Goal: Information Seeking & Learning: Find specific fact

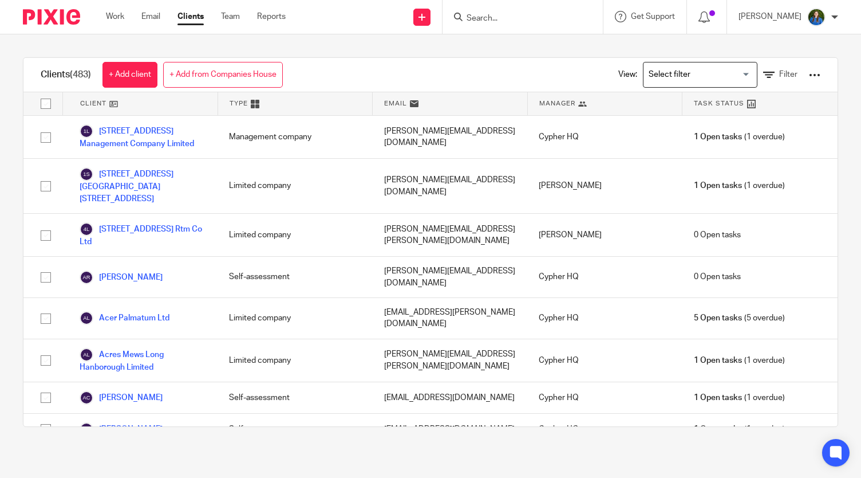
click at [523, 18] on input "Search" at bounding box center [517, 19] width 103 height 10
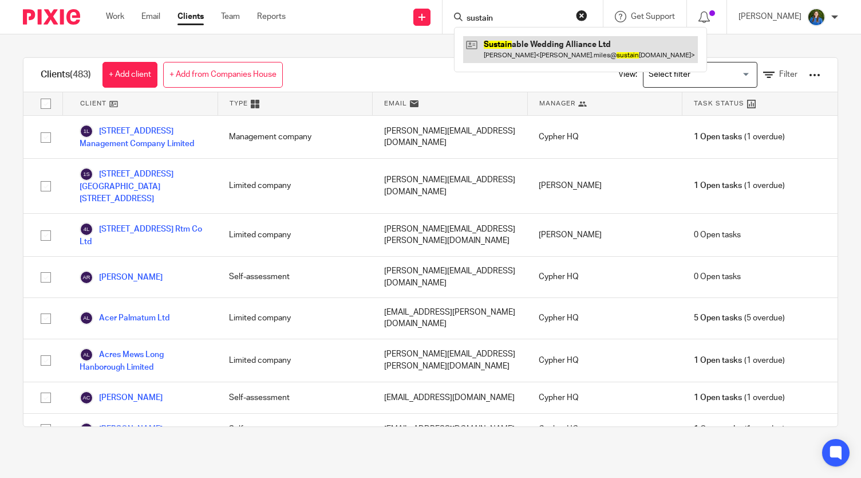
type input "sustain"
click at [530, 41] on link at bounding box center [580, 49] width 235 height 26
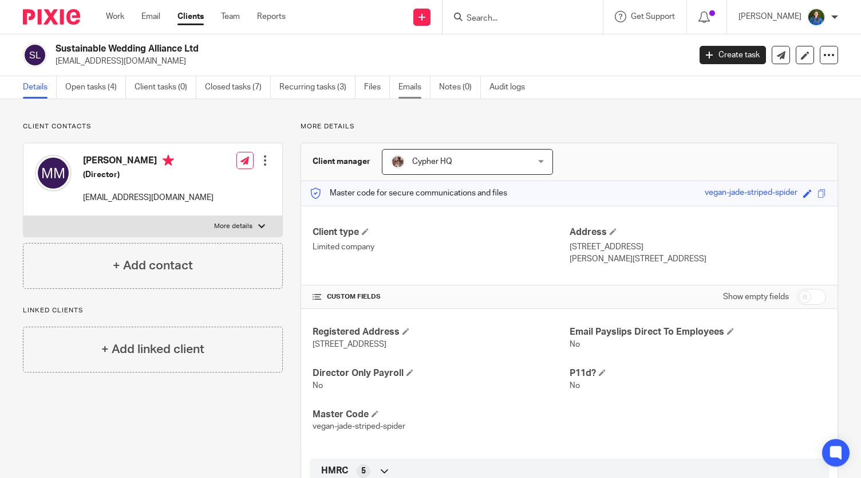
click at [409, 89] on link "Emails" at bounding box center [415, 87] width 32 height 22
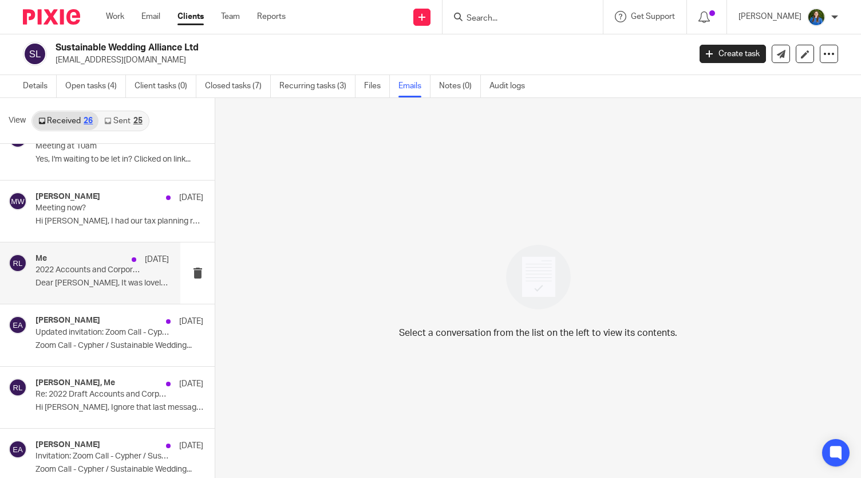
scroll to position [1274, 0]
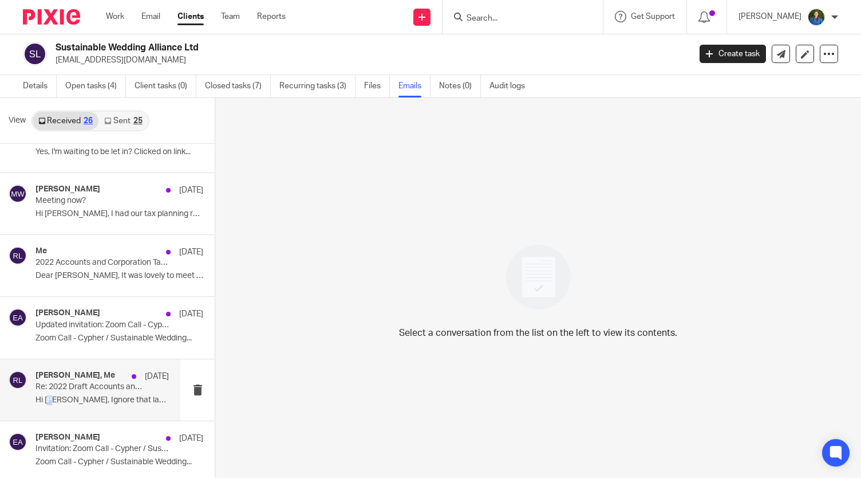
click at [52, 387] on div "Michelle Miles, Me 26 Apr 2023 Re: 2022 Draft Accounts and Corporation Tax Retu…" at bounding box center [102, 389] width 133 height 38
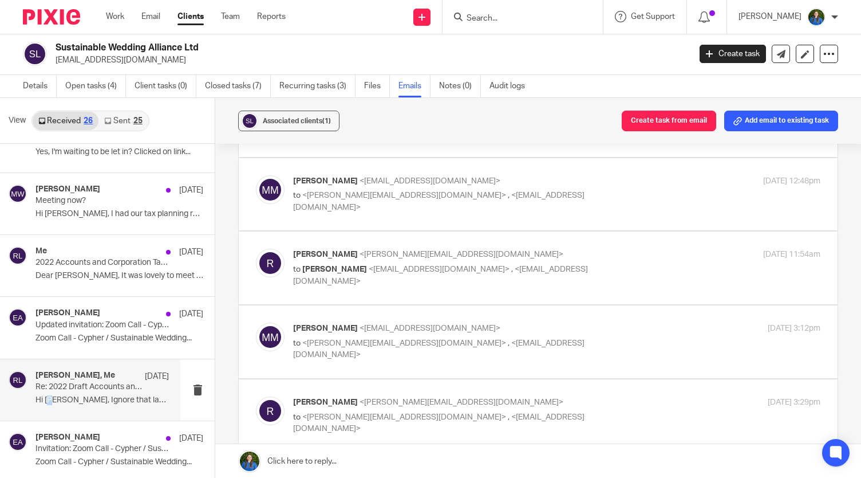
scroll to position [0, 0]
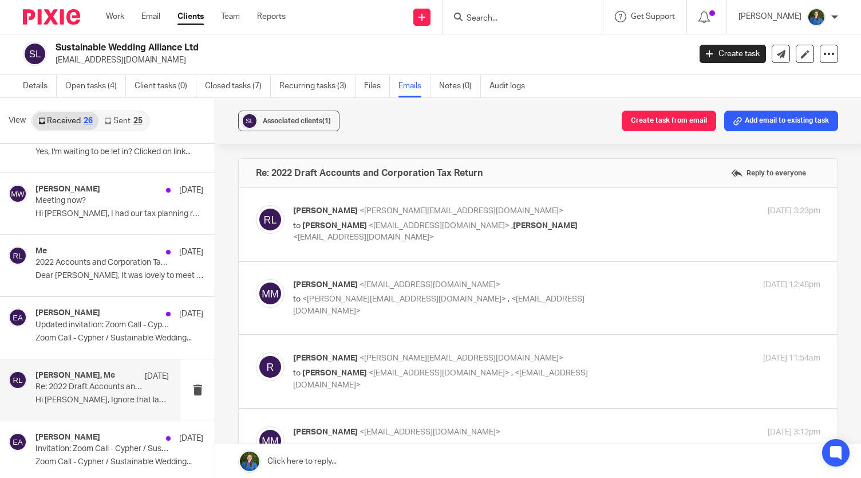
click at [416, 211] on span "<[PERSON_NAME][EMAIL_ADDRESS][DOMAIN_NAME]>" at bounding box center [462, 211] width 204 height 8
checkbox input "true"
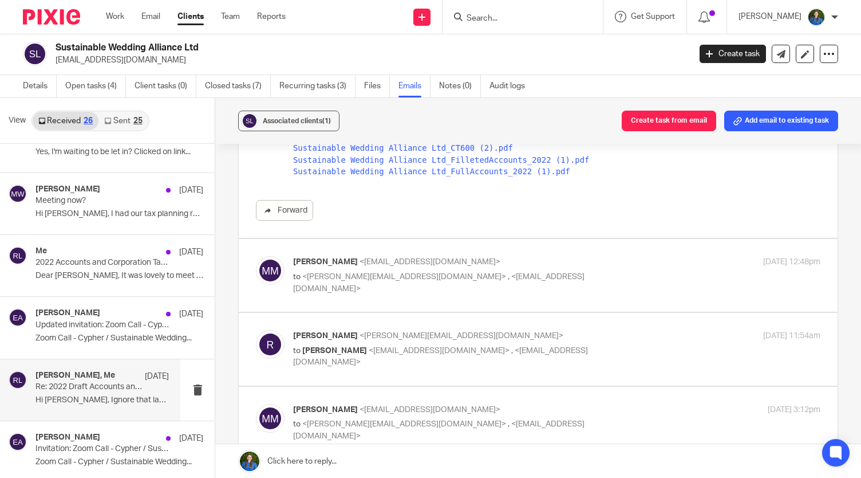
scroll to position [744, 0]
click at [480, 258] on span "<michelle.miles@sustainableweddingalliance.com>" at bounding box center [430, 260] width 141 height 8
checkbox input "true"
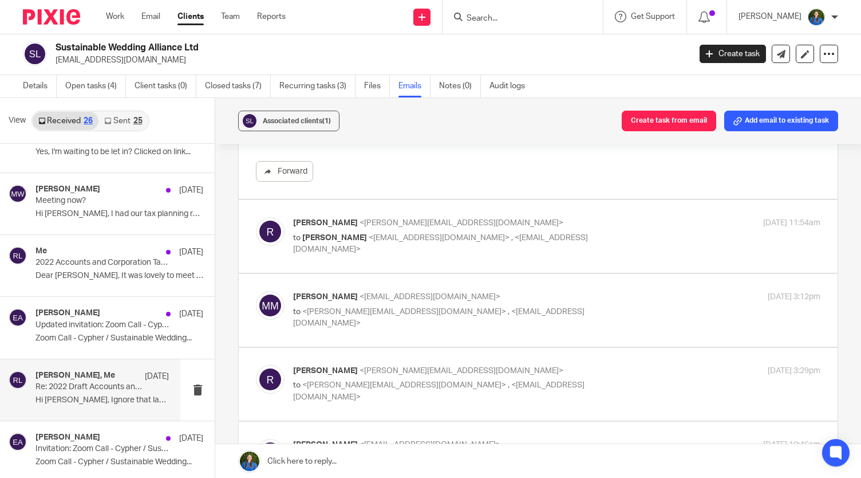
scroll to position [1031, 0]
click at [463, 241] on p "to Michelle Miles <michelle.miles@sustainableweddingalliance.com> , <lauren@cyp…" at bounding box center [469, 242] width 352 height 23
checkbox input "true"
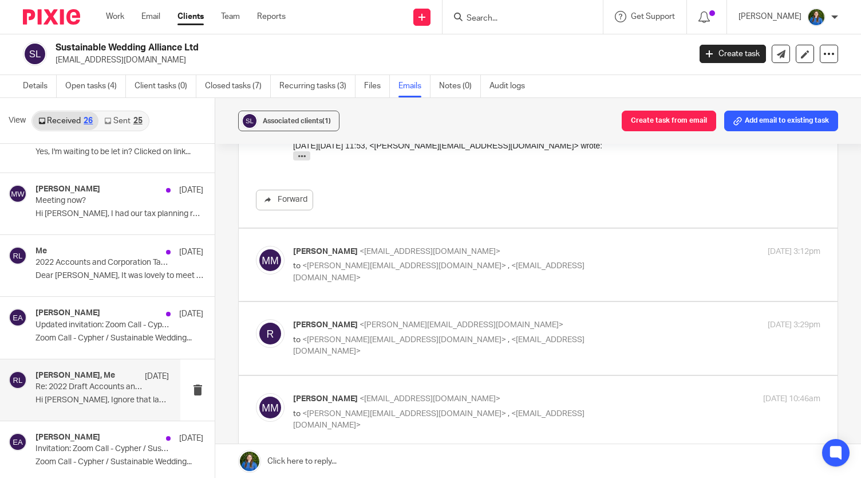
scroll to position [1432, 0]
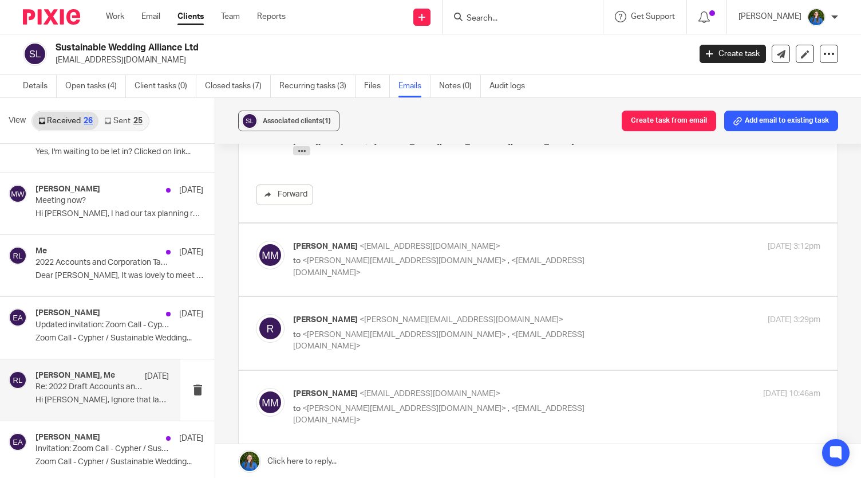
click at [454, 264] on p "to <rosie@cypherhq.co.uk> , <lauren@cypherhq.co.uk>" at bounding box center [469, 266] width 352 height 23
checkbox input "true"
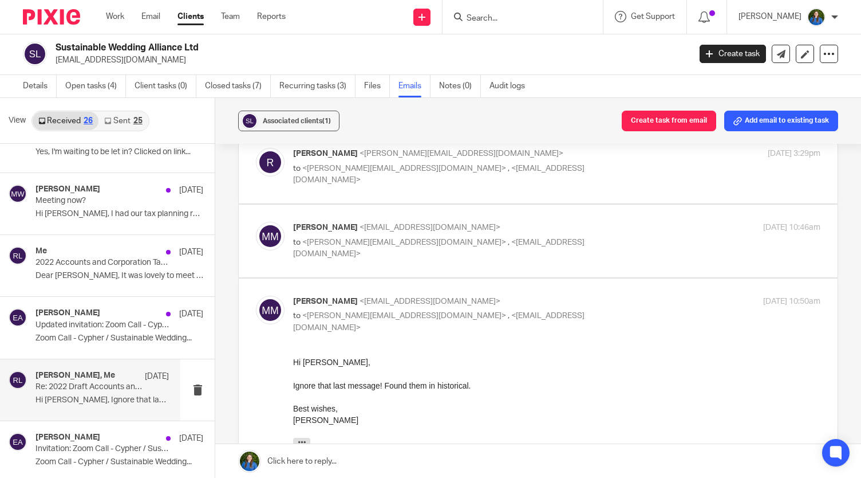
scroll to position [1775, 0]
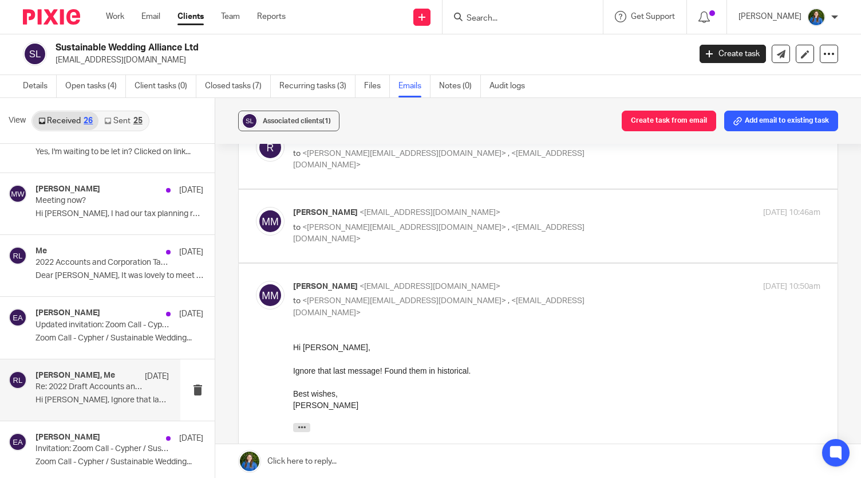
click at [457, 159] on div "rosie <rosie@cypherhq.co.uk> to <emily@cypherhq.co.uk> , <lauren@cypherhq.co.uk…" at bounding box center [556, 152] width 527 height 38
checkbox input "true"
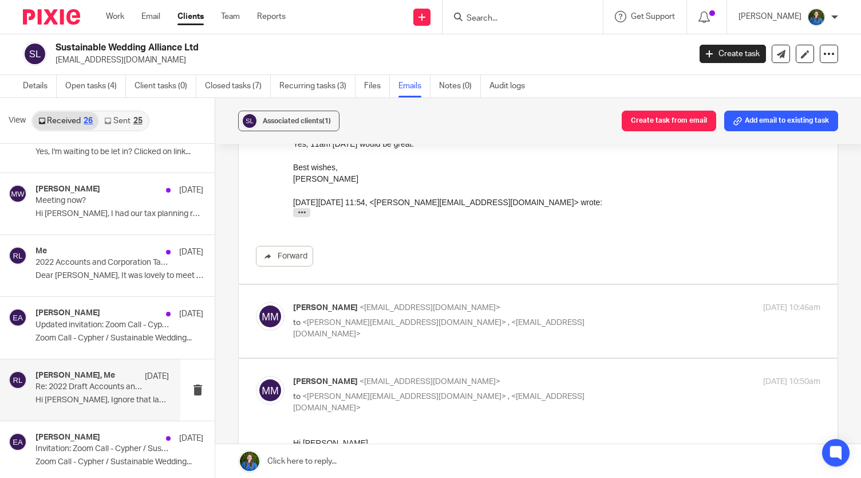
scroll to position [2061, 0]
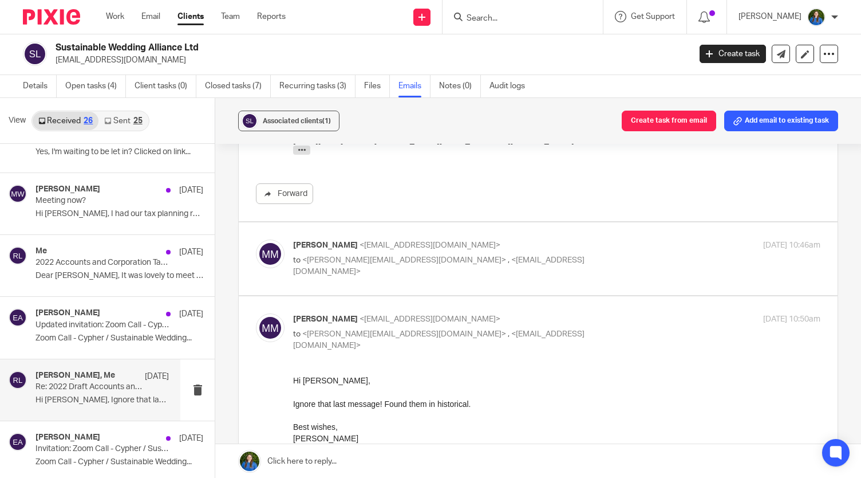
click at [483, 266] on div "Michelle Miles <michelle.miles@sustainableweddingalliance.com> to <rosie@cypher…" at bounding box center [538, 258] width 565 height 38
click at [484, 259] on span "<[EMAIL_ADDRESS][DOMAIN_NAME]>" at bounding box center [438, 266] width 291 height 20
checkbox input "true"
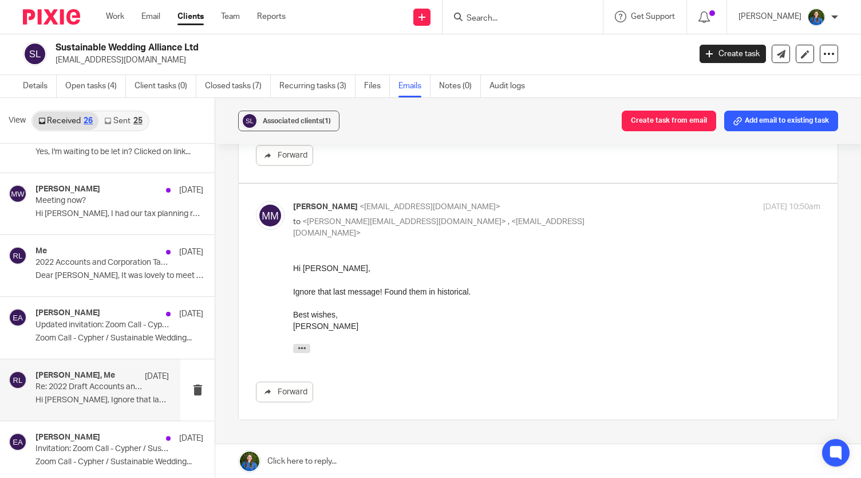
scroll to position [2435, 0]
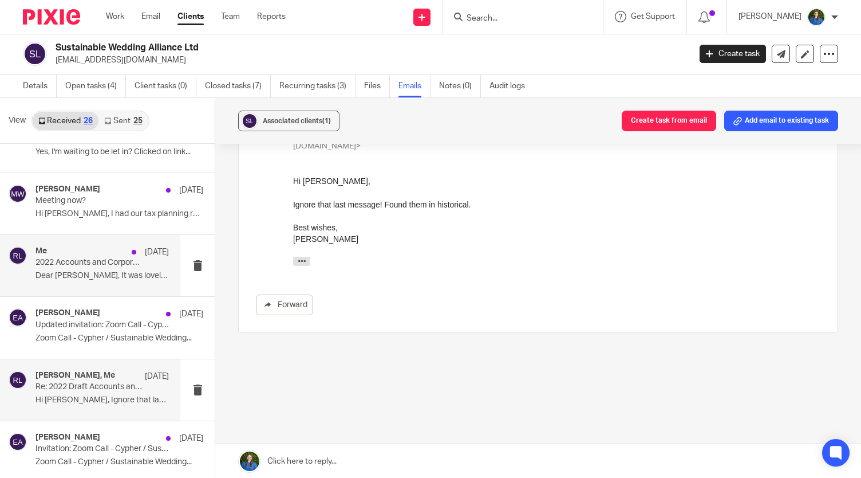
click at [71, 278] on div "Me 26 Apr 2023 2022 Accounts and Corporation Tax Return Dear Michelle, It was l…" at bounding box center [102, 265] width 133 height 38
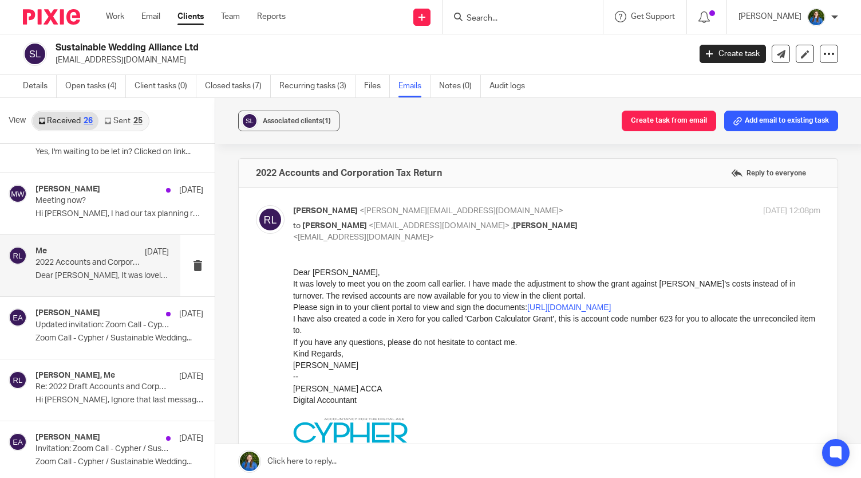
scroll to position [0, 0]
click at [56, 209] on p "Hi Matt, I had our tax planning review in..." at bounding box center [102, 214] width 133 height 10
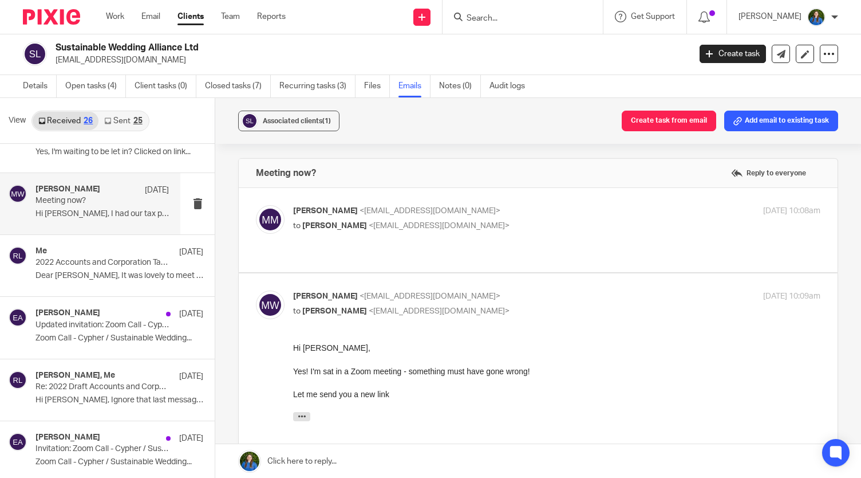
click at [421, 226] on span "<matt@cypherhq.co.uk>" at bounding box center [439, 226] width 141 height 8
checkbox input "true"
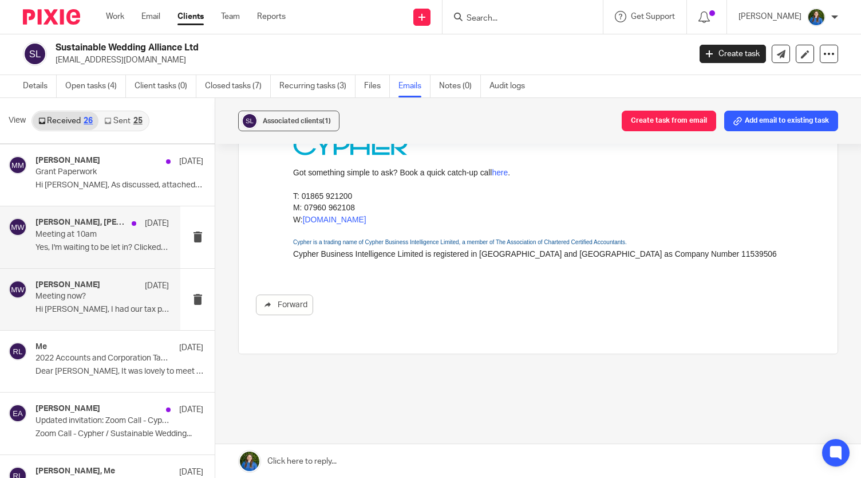
scroll to position [1160, 0]
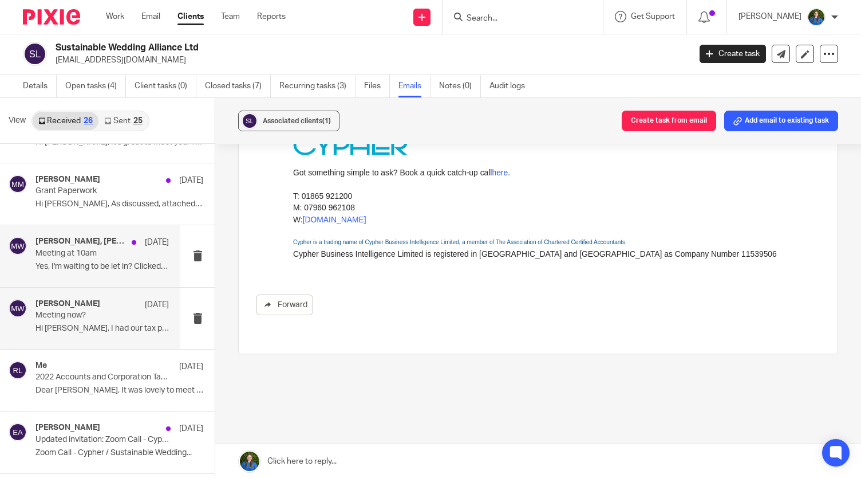
click at [56, 262] on p "Yes, I'm waiting to be let in? Clicked on link..." at bounding box center [102, 267] width 133 height 10
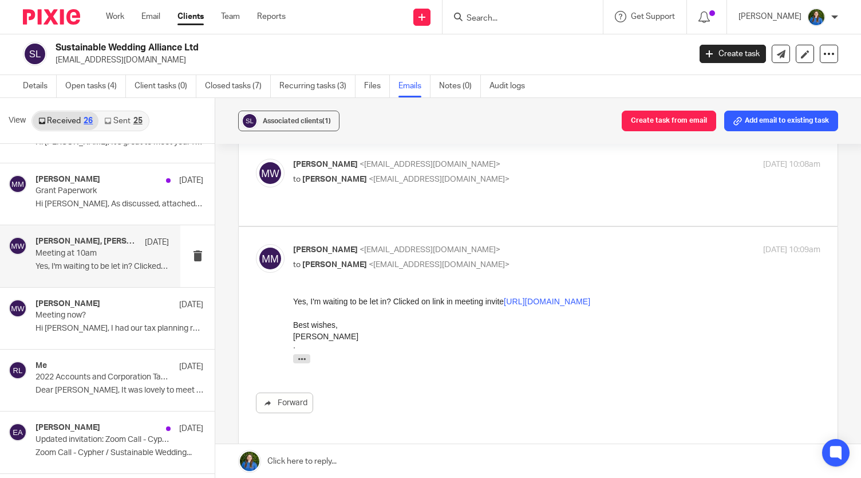
scroll to position [144, 0]
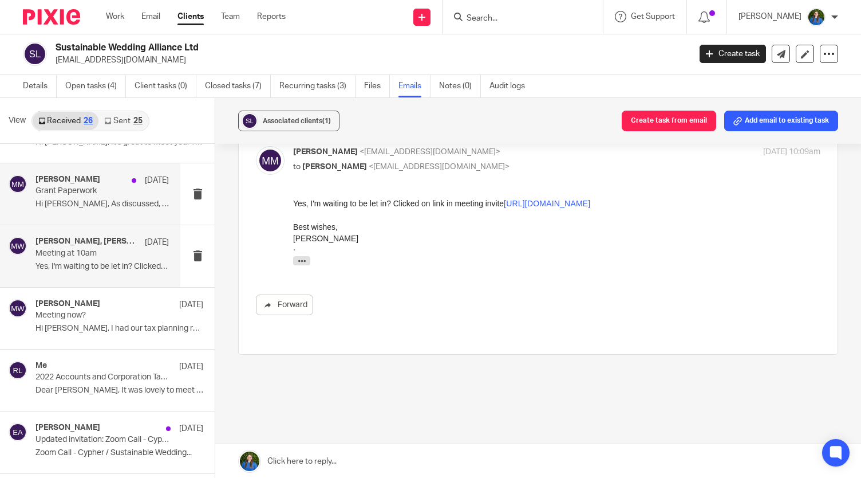
click at [78, 199] on p "Hi Matt, As discussed, attached is the grant..." at bounding box center [102, 204] width 133 height 10
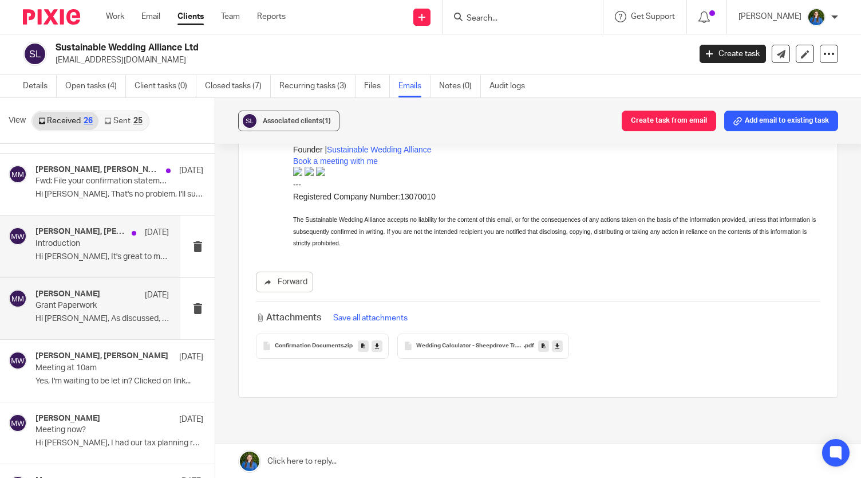
scroll to position [931, 0]
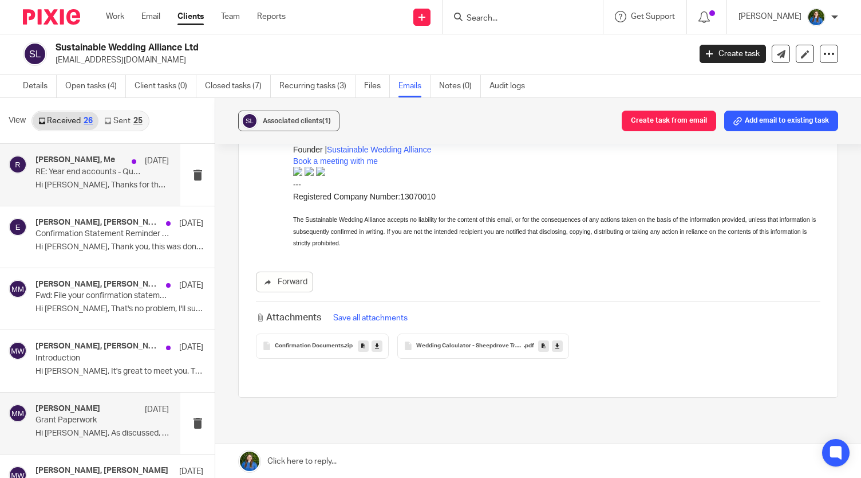
click at [76, 183] on p "Hi Roise, Thanks for the contact, I've..." at bounding box center [102, 185] width 133 height 10
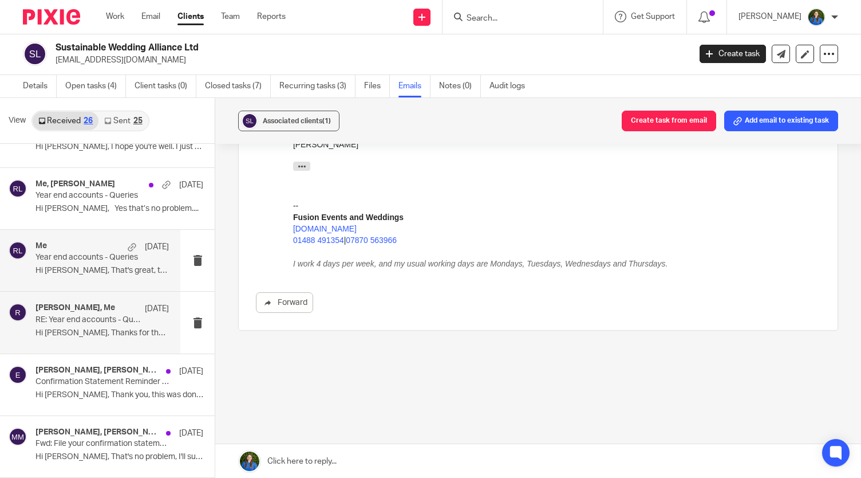
scroll to position [759, 0]
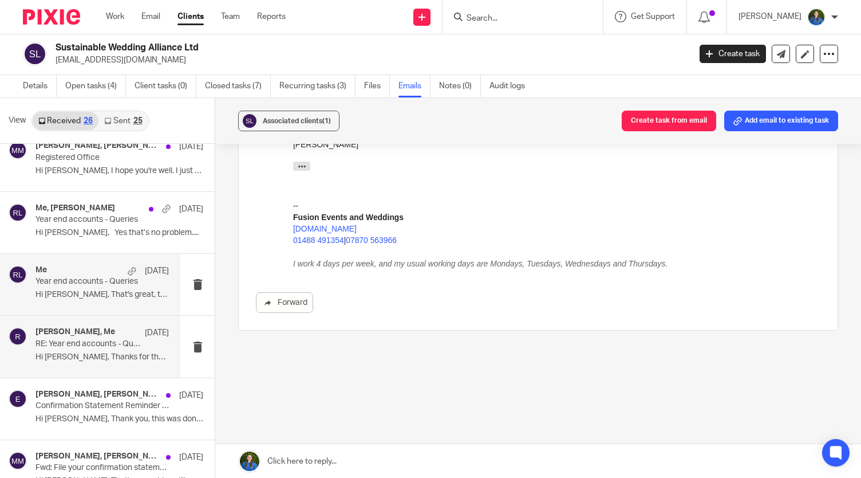
click at [70, 279] on p "Year end accounts - Queries" at bounding box center [89, 282] width 107 height 10
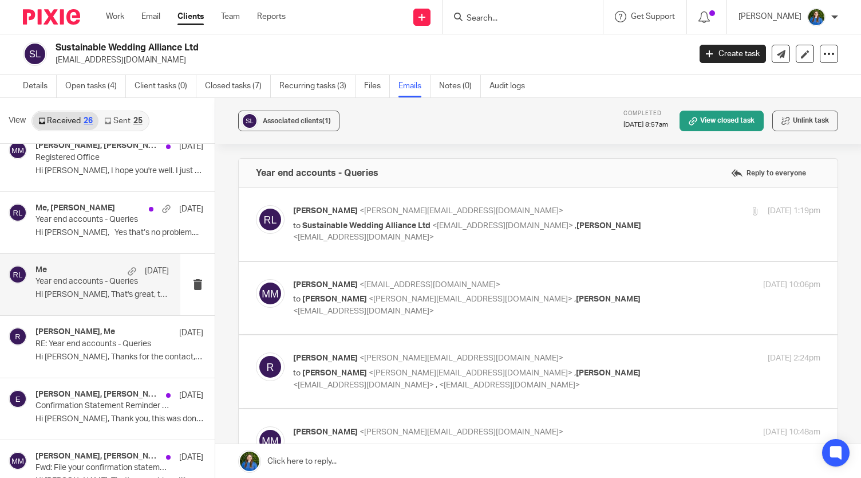
click at [464, 210] on p "Rosie Lindsey <rosie@cypherhq.co.uk>" at bounding box center [469, 211] width 352 height 12
checkbox input "true"
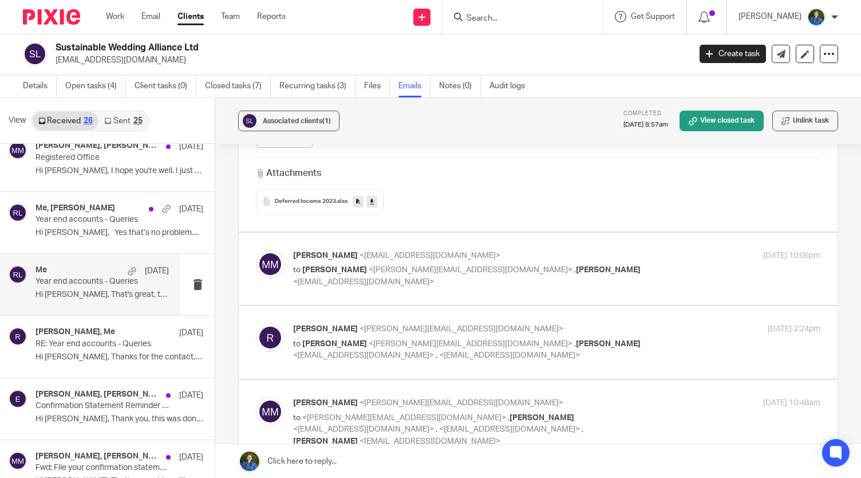
scroll to position [458, 0]
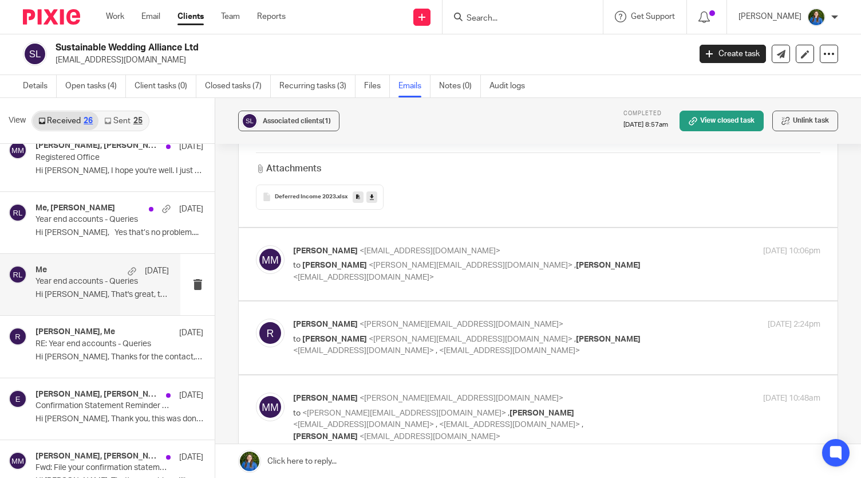
click at [421, 261] on span "<[PERSON_NAME][EMAIL_ADDRESS][DOMAIN_NAME]>" at bounding box center [471, 265] width 204 height 8
checkbox input "true"
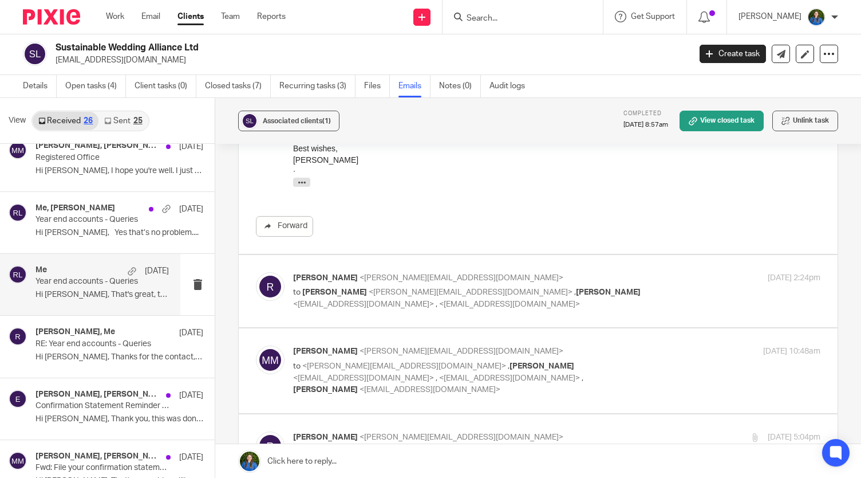
scroll to position [744, 0]
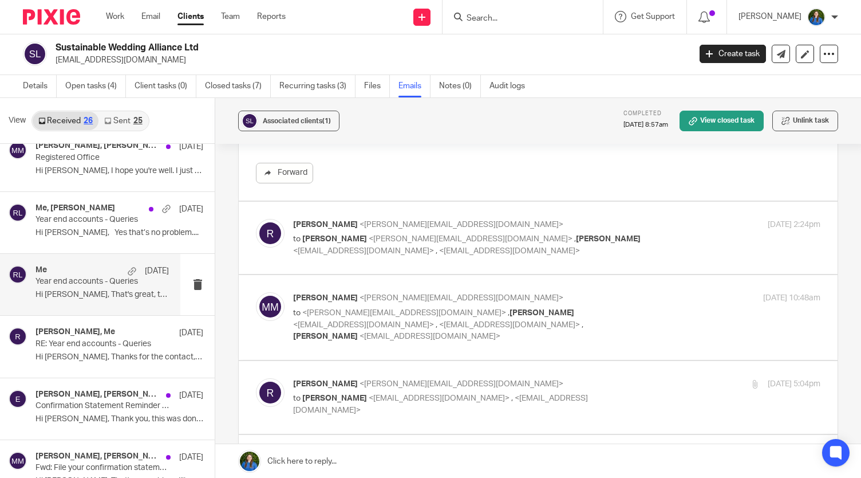
click at [428, 240] on span "<[PERSON_NAME][EMAIL_ADDRESS][DOMAIN_NAME]>" at bounding box center [471, 239] width 204 height 8
checkbox input "true"
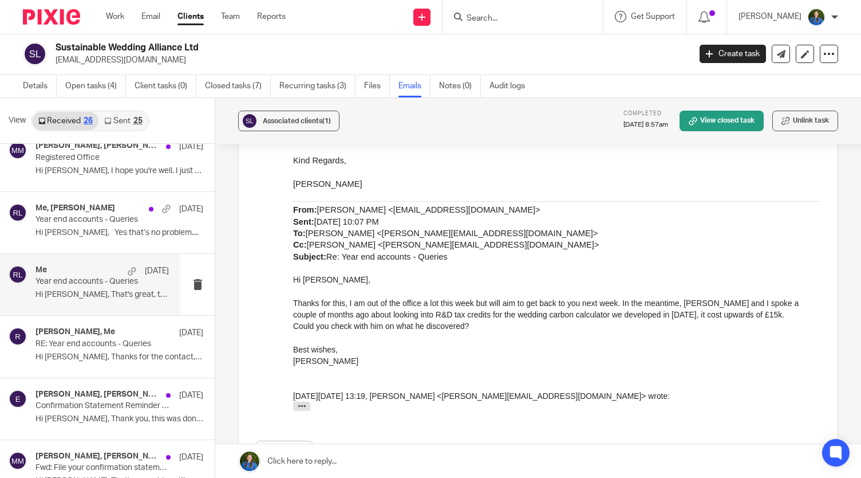
scroll to position [1260, 0]
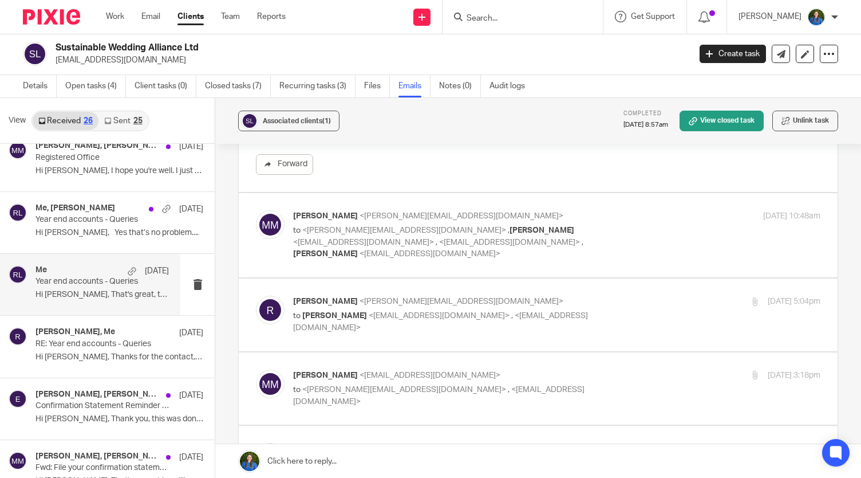
click at [447, 241] on p "to <rosie@cypherhq.co.uk> , Matthew Williams <matt@cypherhq.co.uk> , <lauren@cy…" at bounding box center [469, 242] width 352 height 36
checkbox input "true"
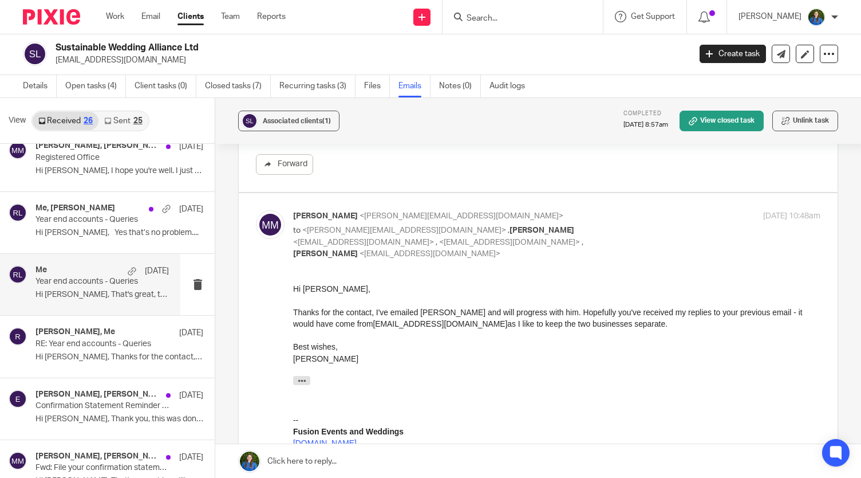
scroll to position [0, 0]
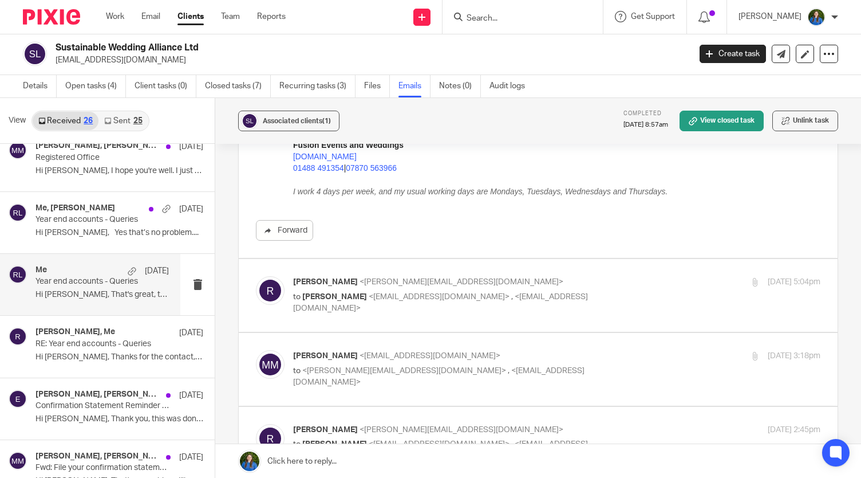
click at [450, 297] on span "<michelle.miles@sustainableweddingalliance.com>" at bounding box center [439, 297] width 141 height 8
checkbox input "true"
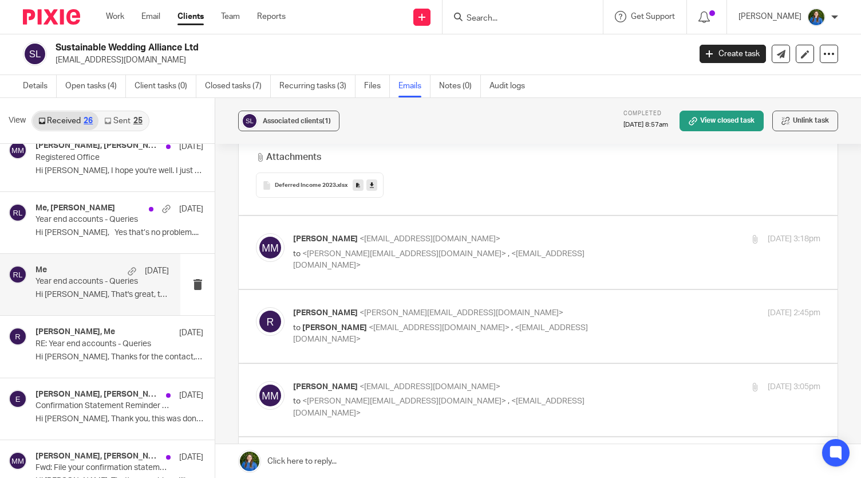
click at [451, 251] on span "<[EMAIL_ADDRESS][DOMAIN_NAME]>" at bounding box center [438, 260] width 291 height 20
checkbox input "true"
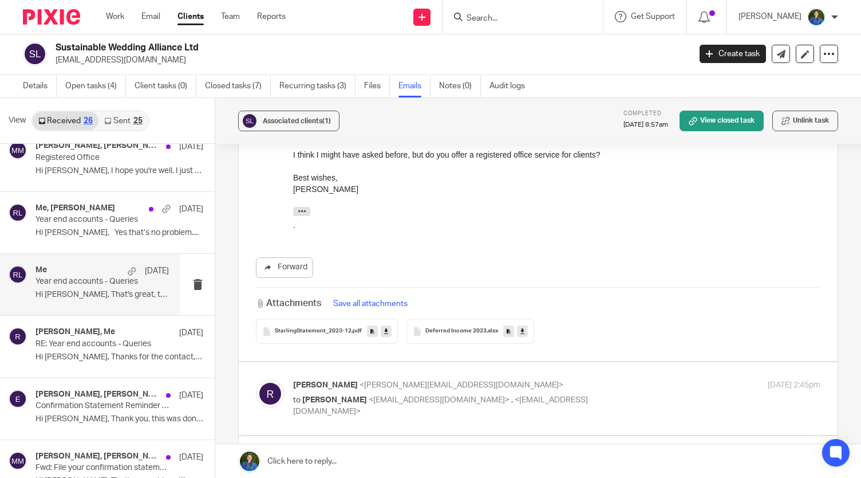
click at [459, 401] on p "to Michelle Miles <michelle.miles@sustainableweddingalliance.com> , <lauren@cyp…" at bounding box center [469, 405] width 352 height 23
checkbox input "true"
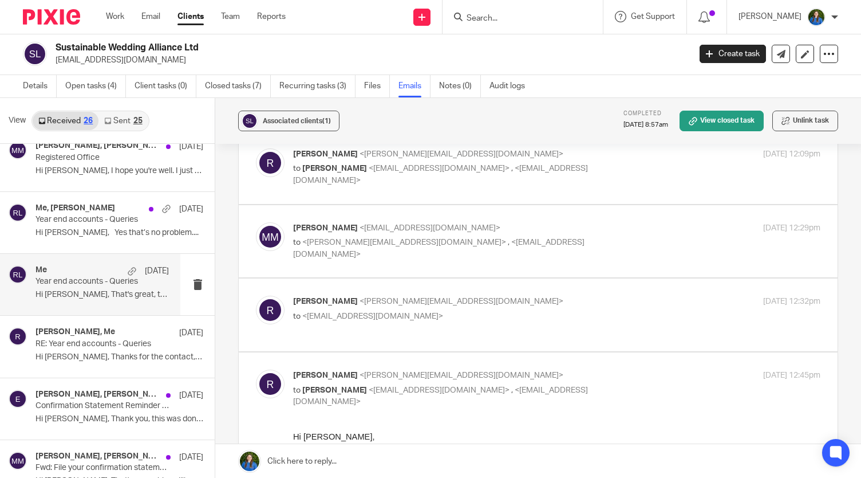
click at [396, 238] on span "<[EMAIL_ADDRESS][DOMAIN_NAME]>" at bounding box center [438, 248] width 291 height 20
checkbox input "true"
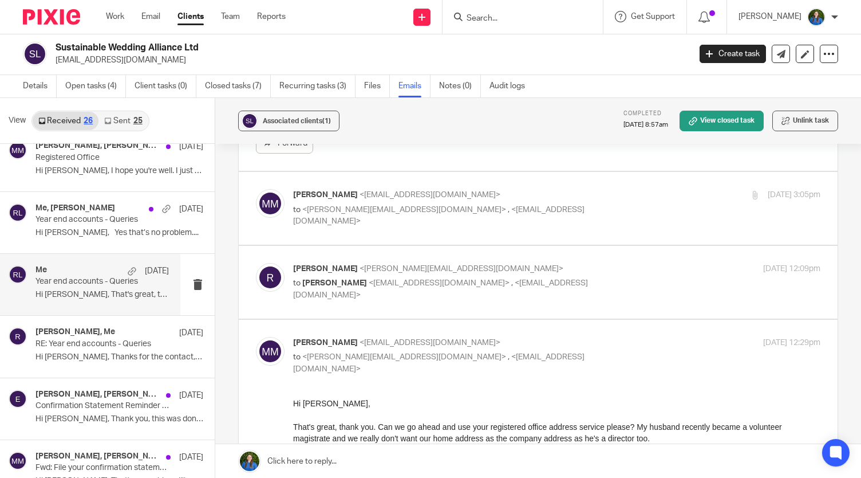
click at [442, 269] on p "rosie <rosie@cypherhq.co.uk>" at bounding box center [469, 269] width 352 height 12
checkbox input "true"
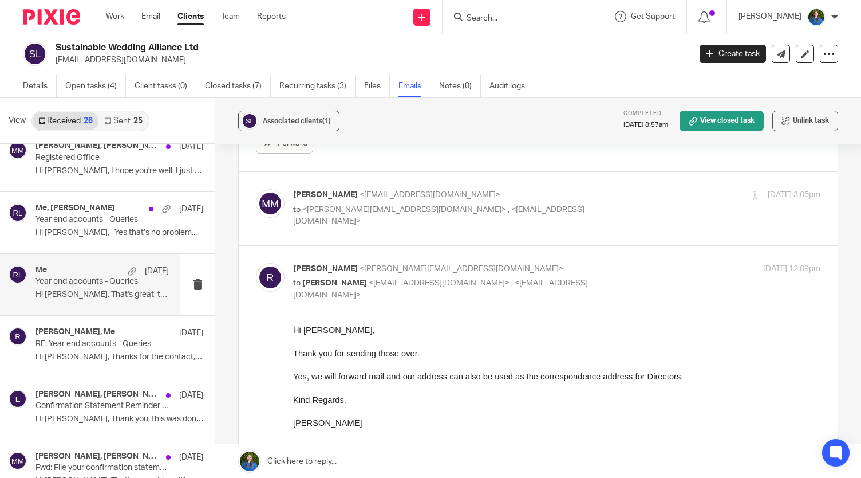
click at [507, 18] on input "Search" at bounding box center [517, 19] width 103 height 10
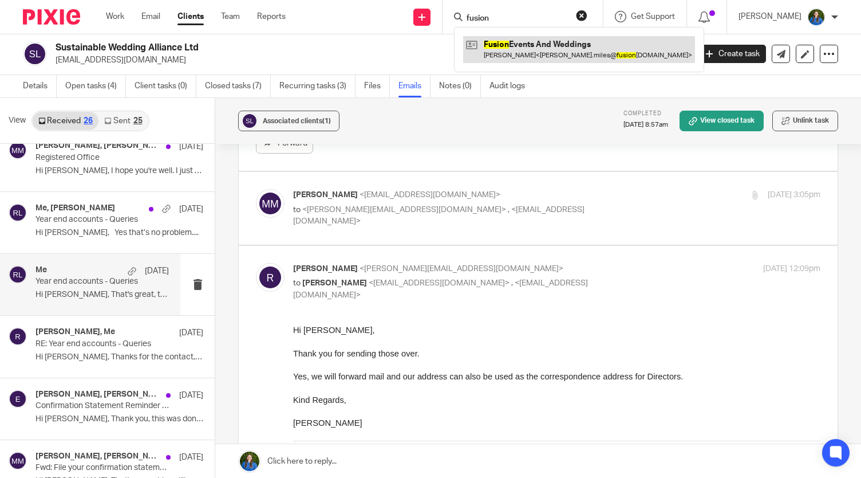
type input "fusion"
click at [528, 52] on link at bounding box center [579, 49] width 232 height 26
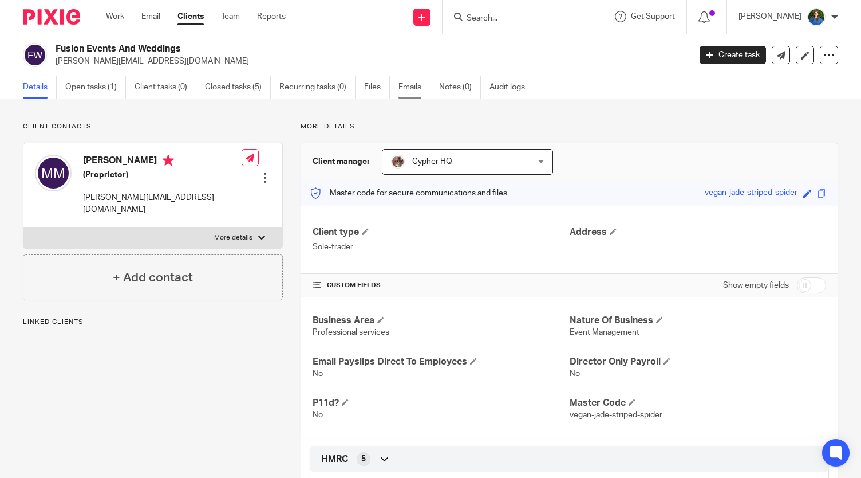
click at [411, 92] on link "Emails" at bounding box center [415, 87] width 32 height 22
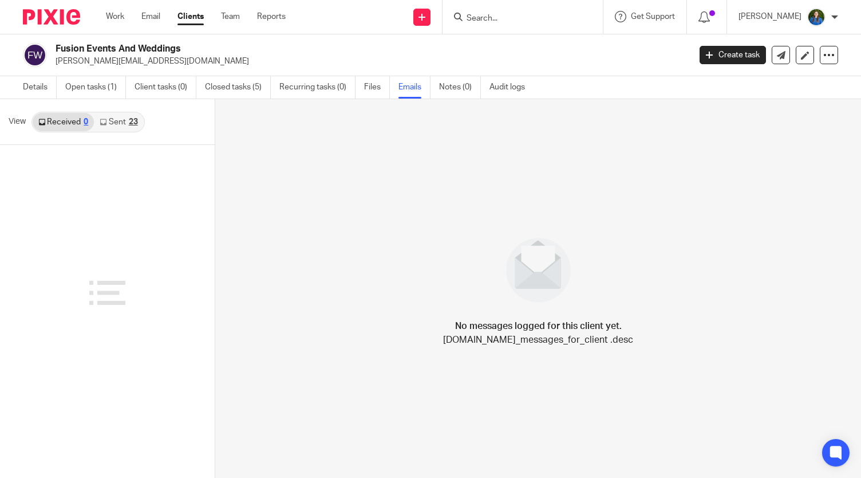
click at [111, 121] on link "Sent 23" at bounding box center [118, 122] width 49 height 18
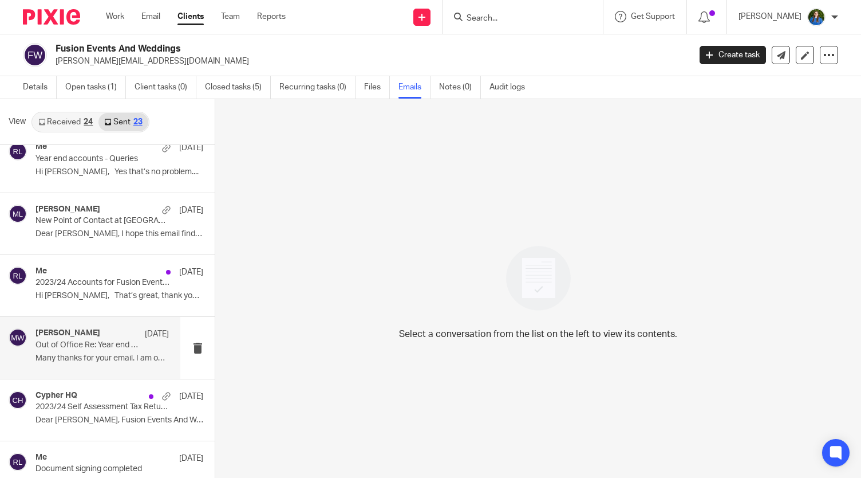
scroll to position [1088, 0]
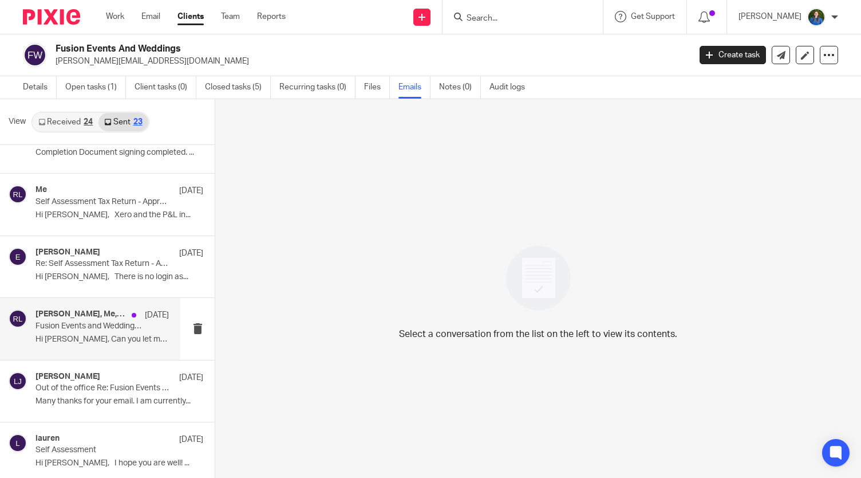
click at [55, 341] on div "[PERSON_NAME], Me, [PERSON_NAME] [DATE] Fusion Events and Weddings accounts 202…" at bounding box center [102, 328] width 133 height 38
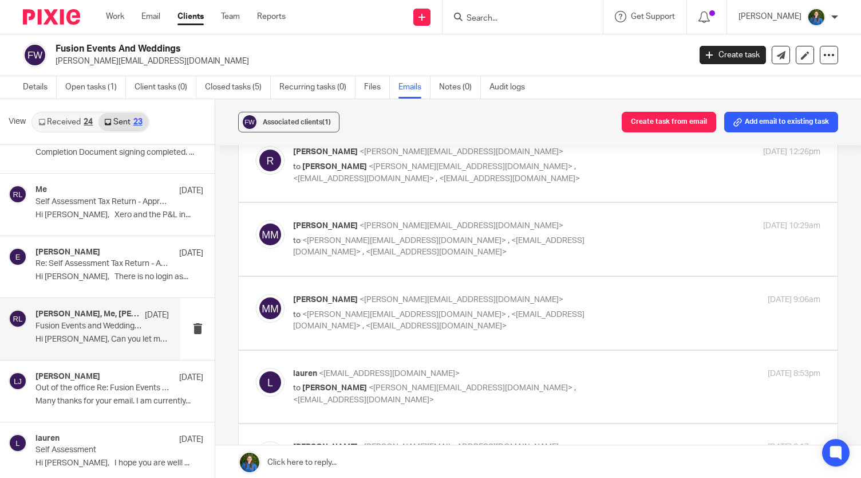
scroll to position [0, 0]
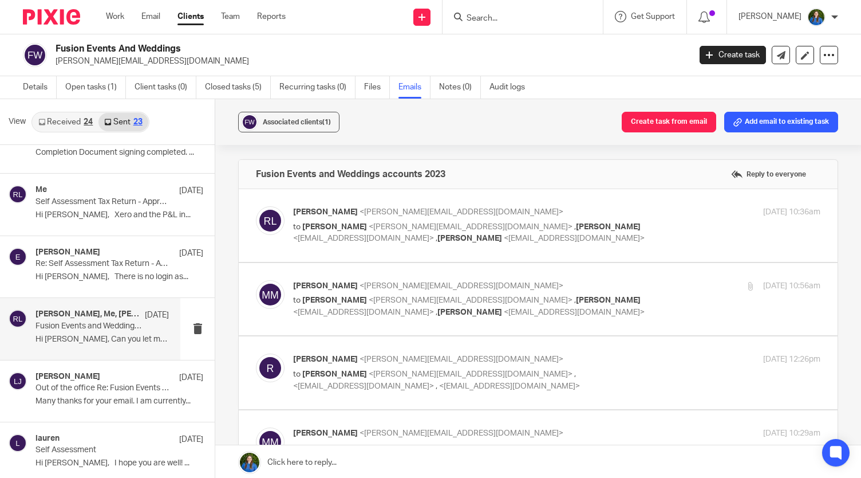
click at [411, 231] on p "to [PERSON_NAME] <[PERSON_NAME][EMAIL_ADDRESS][DOMAIN_NAME]> , [PERSON_NAME] <[…" at bounding box center [469, 232] width 352 height 23
checkbox input "true"
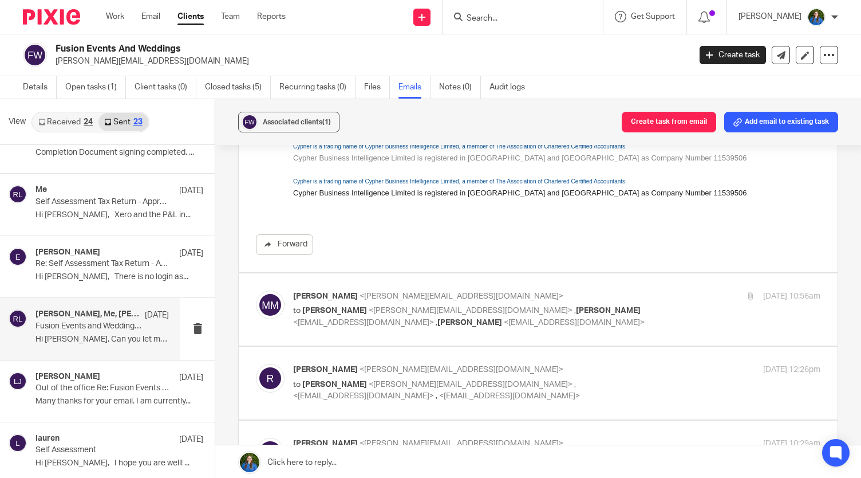
scroll to position [458, 0]
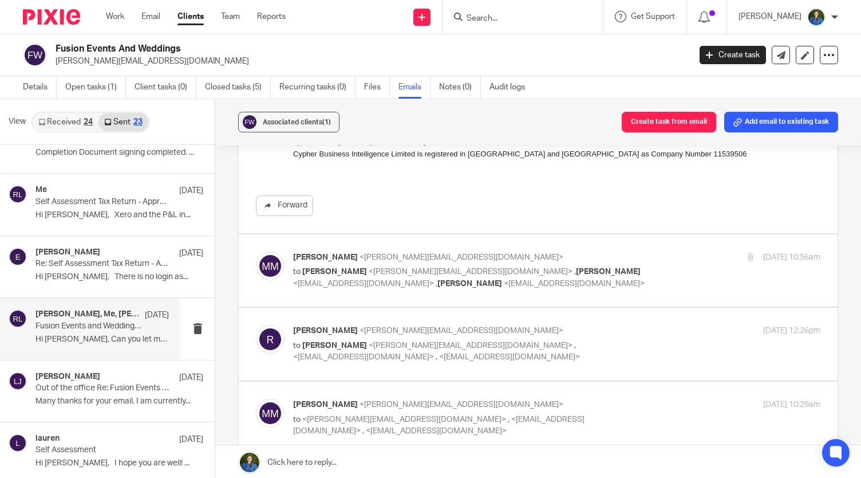
click at [434, 279] on span "<[EMAIL_ADDRESS][DOMAIN_NAME]>" at bounding box center [363, 283] width 141 height 8
checkbox input "true"
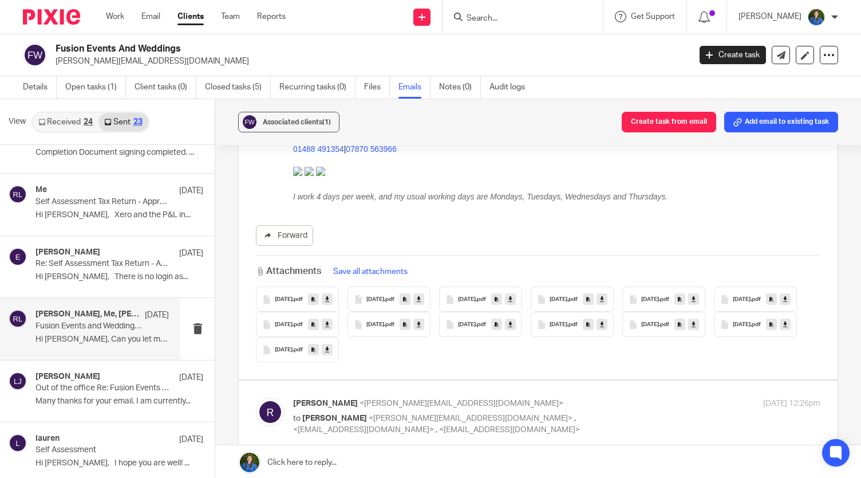
scroll to position [859, 0]
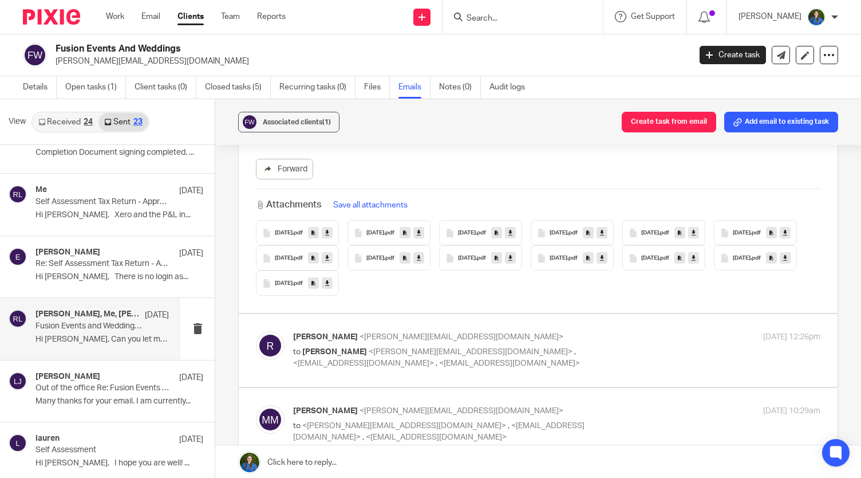
click at [478, 361] on p "to [PERSON_NAME] <[PERSON_NAME][EMAIL_ADDRESS][DOMAIN_NAME]> , <[EMAIL_ADDRESS]…" at bounding box center [469, 357] width 352 height 23
checkbox input "true"
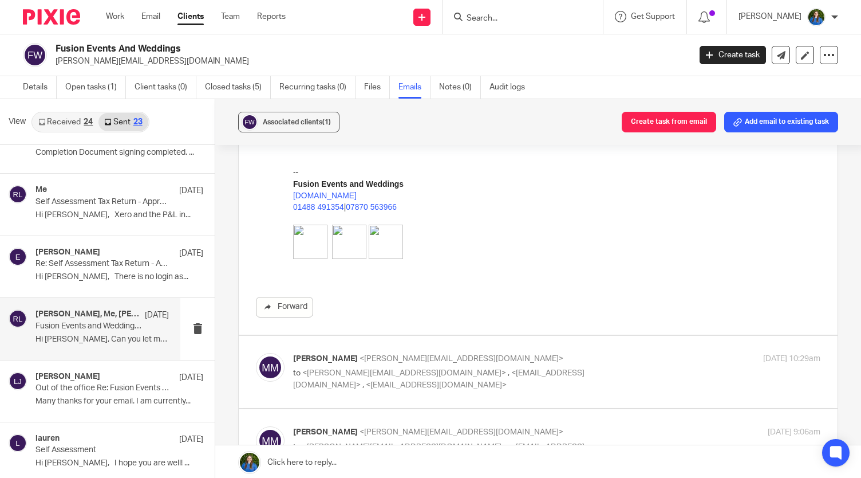
scroll to position [1432, 0]
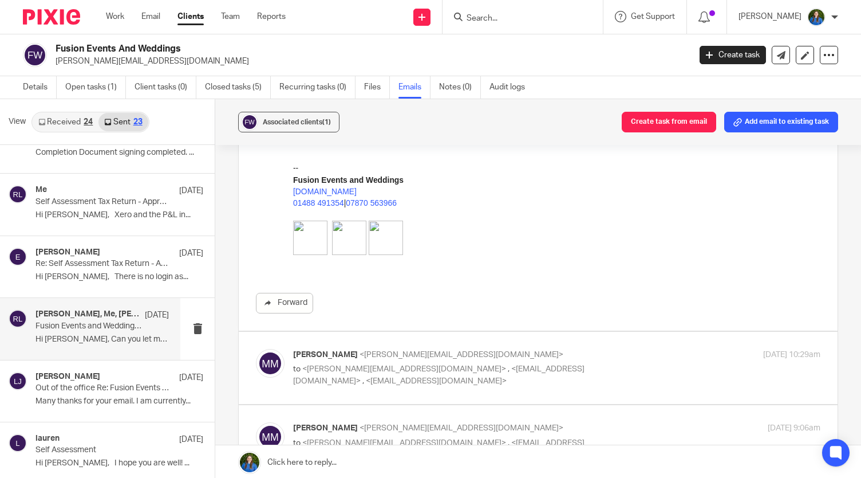
click at [505, 377] on span "<[EMAIL_ADDRESS][DOMAIN_NAME]>" at bounding box center [436, 381] width 141 height 8
checkbox input "true"
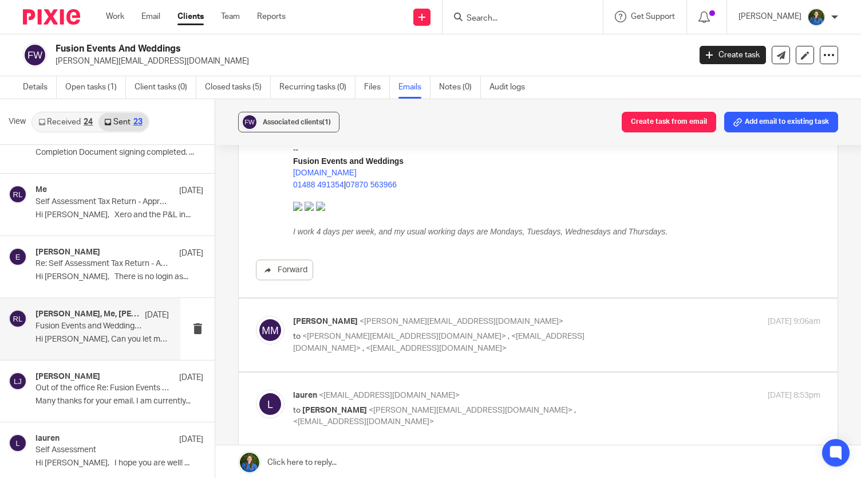
scroll to position [1890, 0]
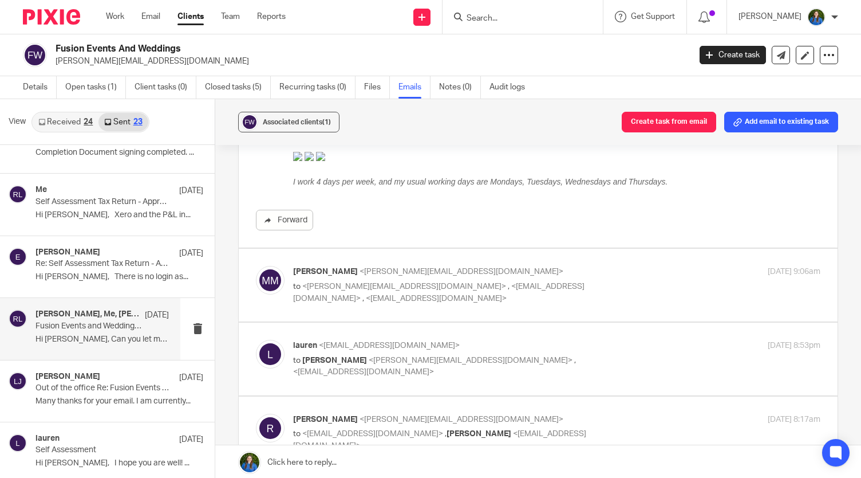
click at [409, 282] on span "<[EMAIL_ADDRESS][DOMAIN_NAME]>" at bounding box center [438, 292] width 291 height 20
checkbox input "true"
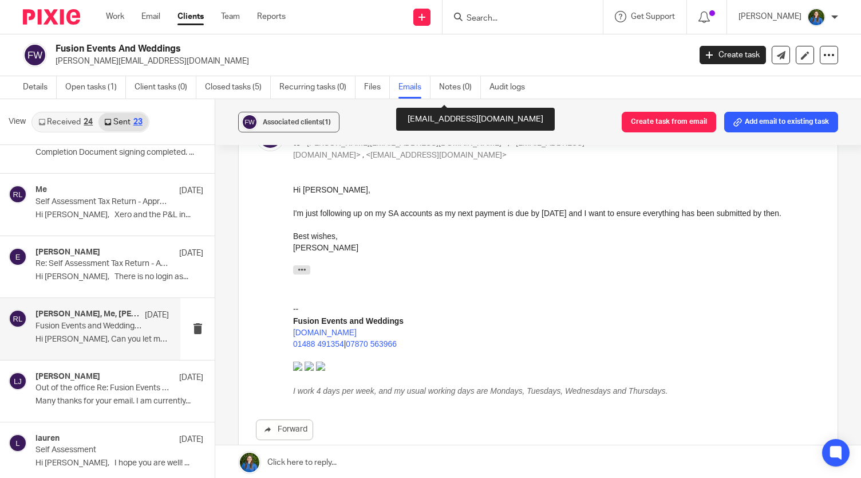
scroll to position [2176, 0]
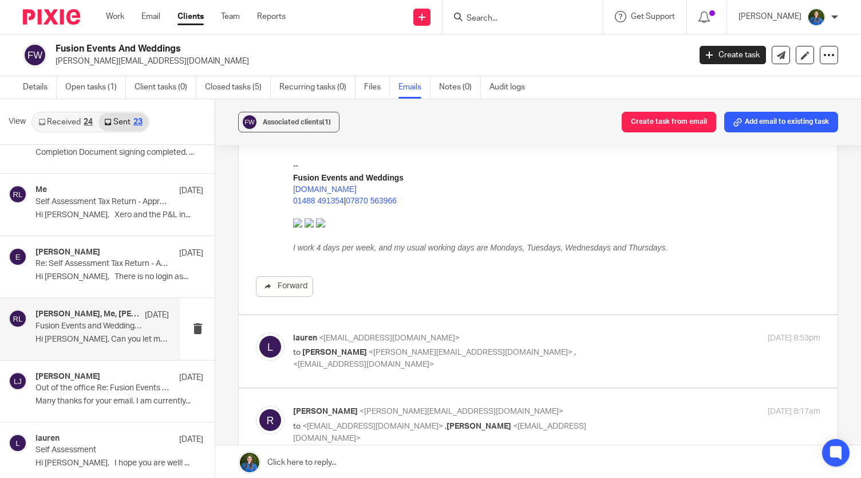
click at [401, 334] on span "<[EMAIL_ADDRESS][DOMAIN_NAME]>" at bounding box center [389, 338] width 141 height 8
checkbox input "true"
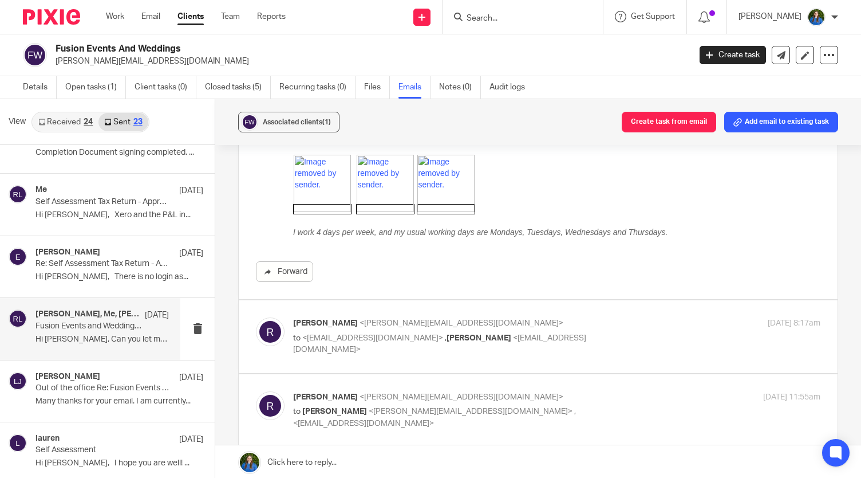
scroll to position [2978, 0]
click at [455, 331] on span "<[EMAIL_ADDRESS][DOMAIN_NAME]>" at bounding box center [439, 341] width 293 height 20
checkbox input "true"
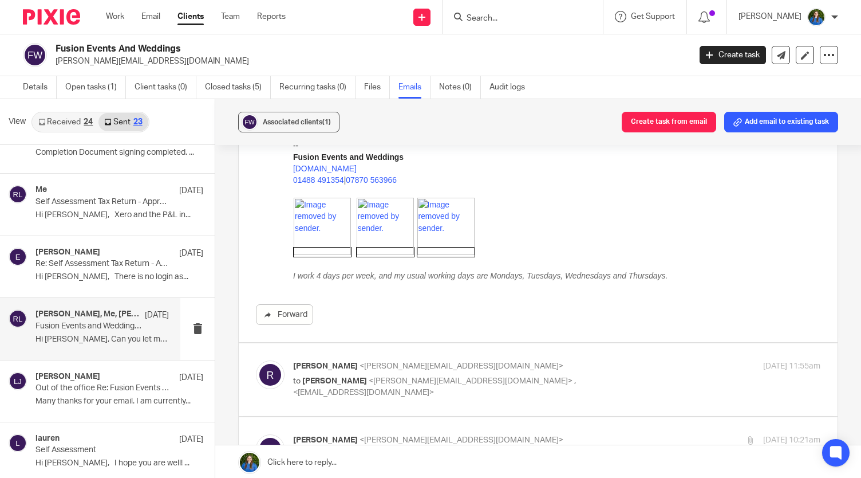
scroll to position [4123, 0]
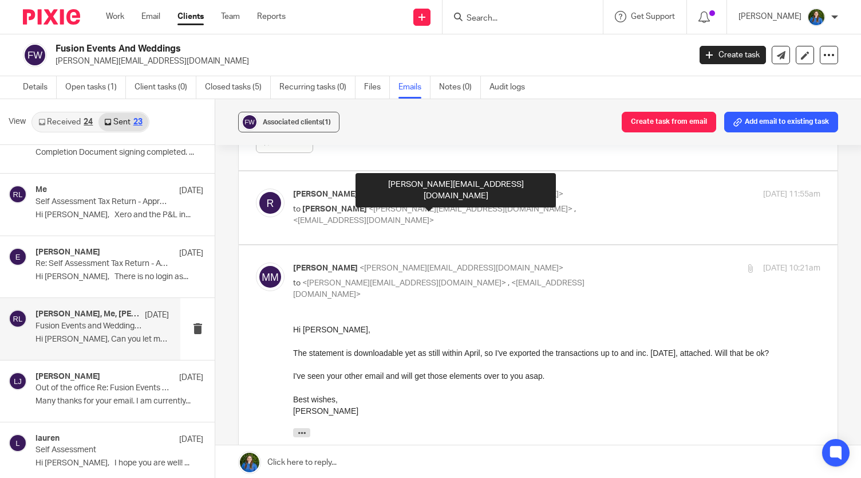
click at [462, 205] on span "<[PERSON_NAME][EMAIL_ADDRESS][DOMAIN_NAME]>" at bounding box center [471, 209] width 204 height 8
checkbox input "true"
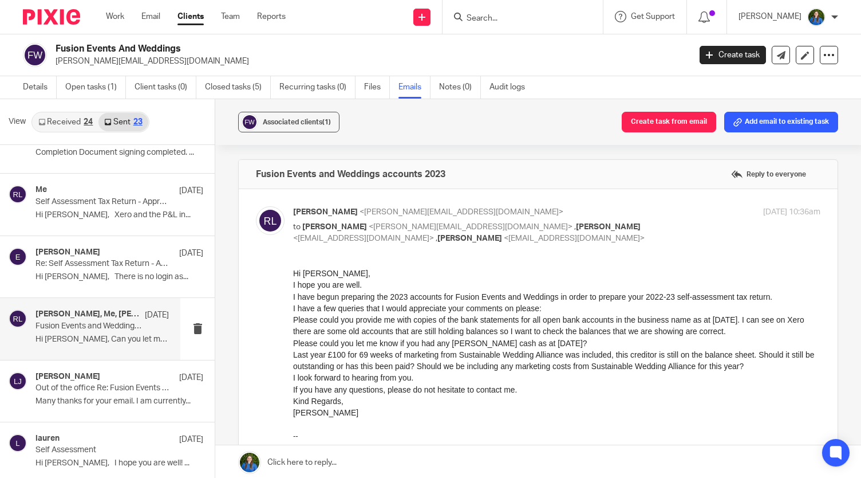
scroll to position [0, 0]
drag, startPoint x: 583, startPoint y: 622, endPoint x: 537, endPoint y: 355, distance: 270.8
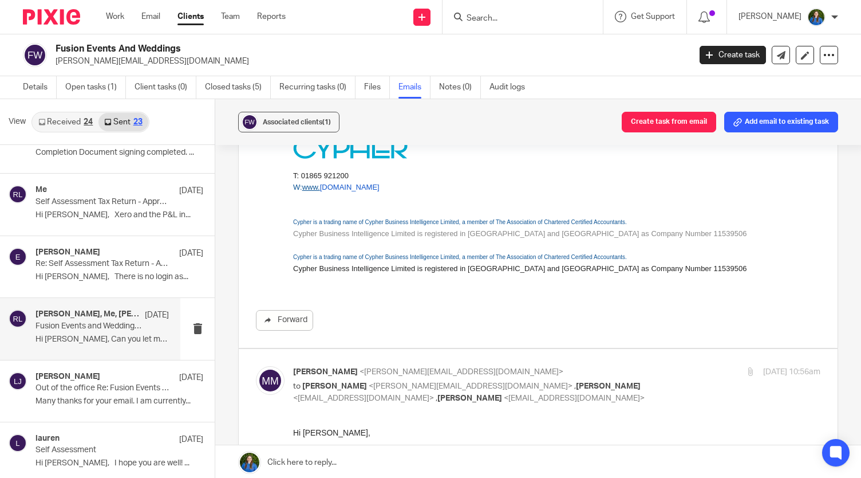
scroll to position [458, 0]
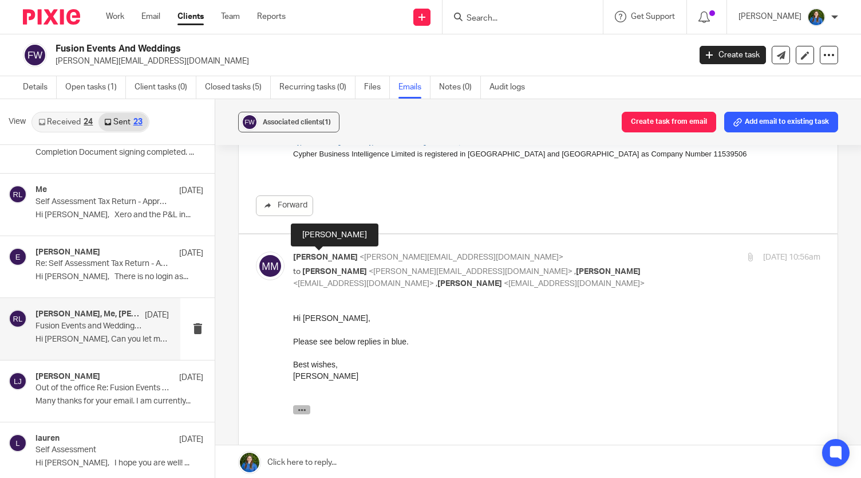
click at [301, 411] on icon "button" at bounding box center [302, 409] width 9 height 9
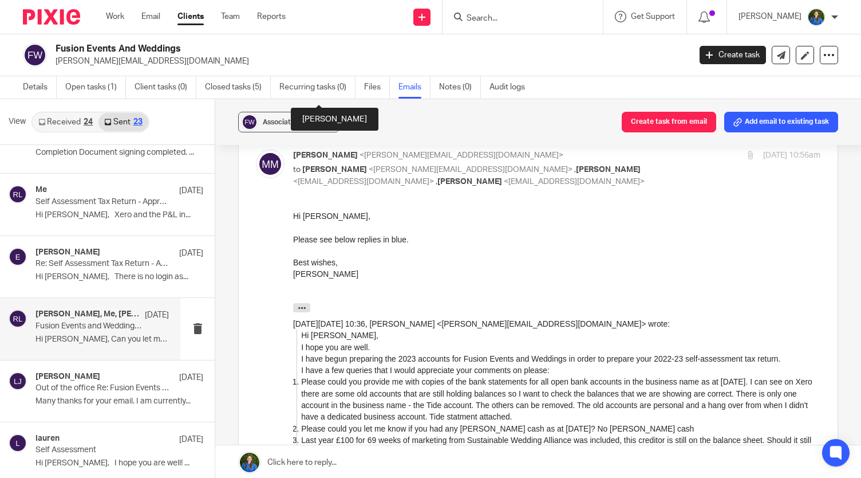
scroll to position [687, 0]
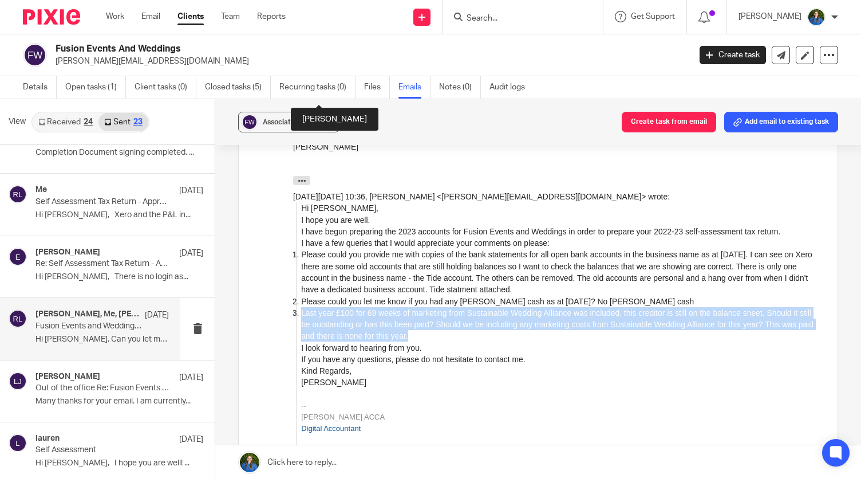
drag, startPoint x: 442, startPoint y: 337, endPoint x: 301, endPoint y: 310, distance: 144.0
click at [301, 310] on li "Last year £100 for 69 weeks of marketing from Sustainable Wedding Alliance was …" at bounding box center [560, 324] width 519 height 35
